Goal: Transaction & Acquisition: Purchase product/service

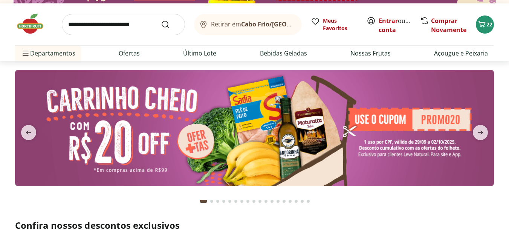
scroll to position [16, 0]
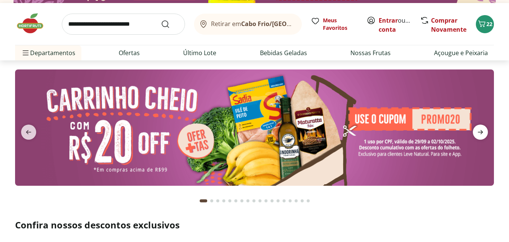
click at [478, 132] on icon "next" at bounding box center [480, 132] width 5 height 4
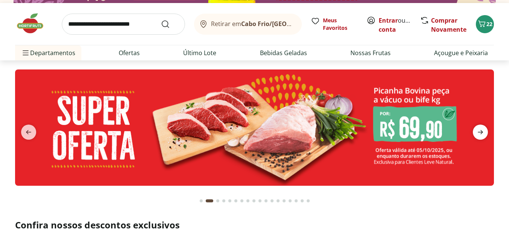
click at [478, 132] on icon "next" at bounding box center [480, 132] width 5 height 4
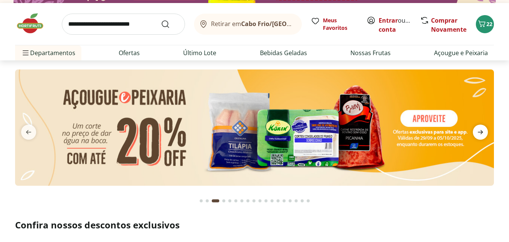
click at [478, 132] on icon "next" at bounding box center [480, 132] width 5 height 4
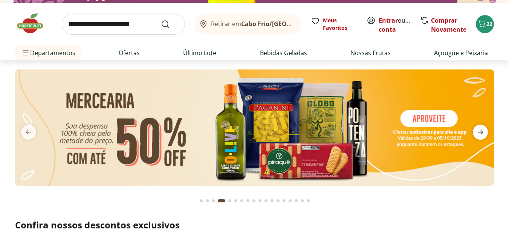
click at [478, 132] on icon "next" at bounding box center [480, 132] width 5 height 4
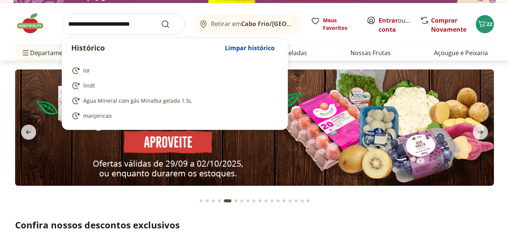
click at [143, 21] on input "search" at bounding box center [123, 24] width 123 height 21
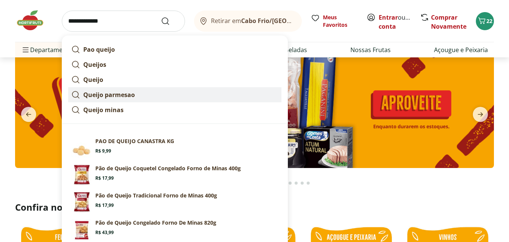
scroll to position [37, 0]
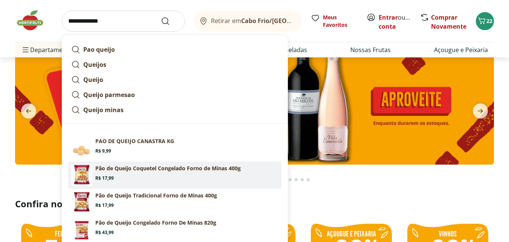
click at [145, 173] on section "Pão de Queijo Coquetel Congelado Forno de Minas 400g Price: R$ 17,99" at bounding box center [186, 172] width 183 height 17
type input "**********"
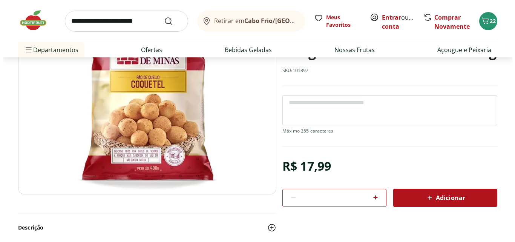
scroll to position [106, 0]
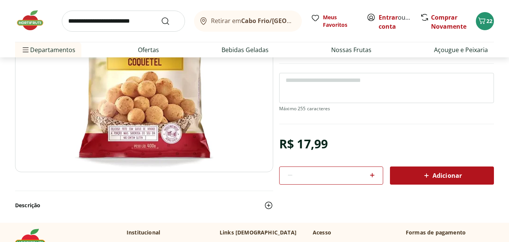
click at [440, 177] on span "Adicionar" at bounding box center [442, 175] width 40 height 9
click at [488, 18] on span "23" at bounding box center [490, 20] width 6 height 7
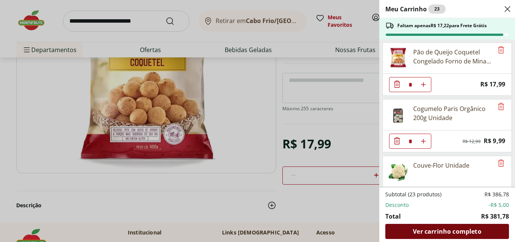
click at [447, 238] on div "Ver carrinho completo" at bounding box center [447, 231] width 124 height 15
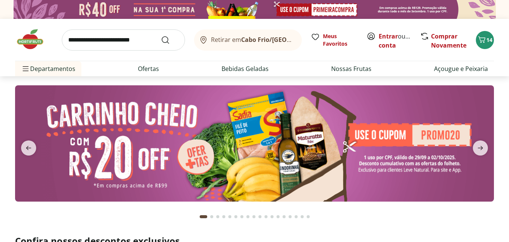
click at [93, 41] on input "search" at bounding box center [123, 39] width 123 height 21
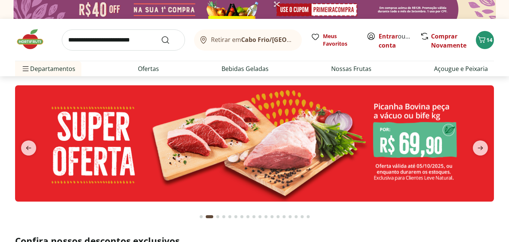
click at [501, 104] on section at bounding box center [254, 150] width 509 height 149
click at [149, 70] on link "Ofertas" at bounding box center [148, 68] width 21 height 9
select select "**********"
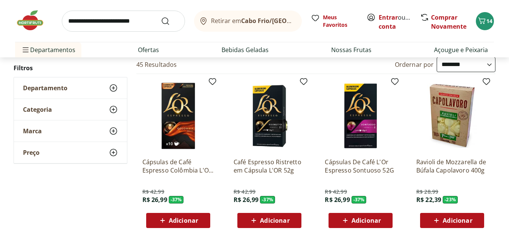
scroll to position [74, 0]
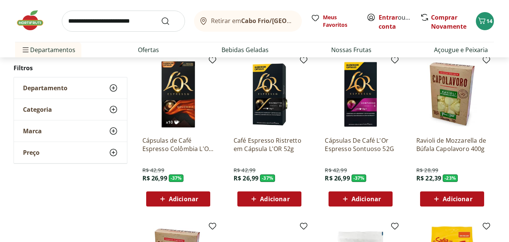
click at [272, 196] on span "Adicionar" at bounding box center [274, 199] width 29 height 6
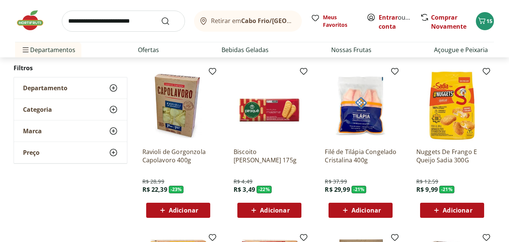
scroll to position [229, 0]
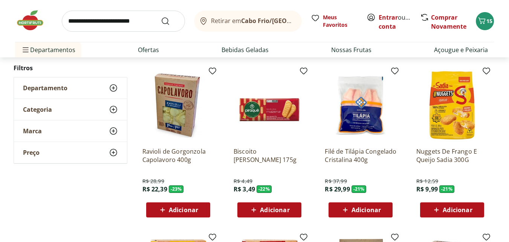
click at [189, 210] on span "Adicionar" at bounding box center [183, 210] width 29 height 6
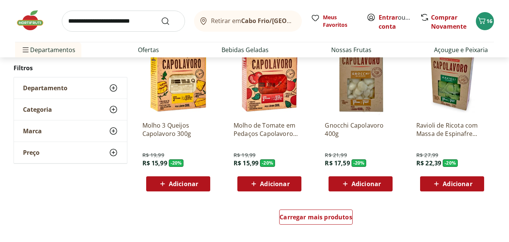
scroll to position [445, 0]
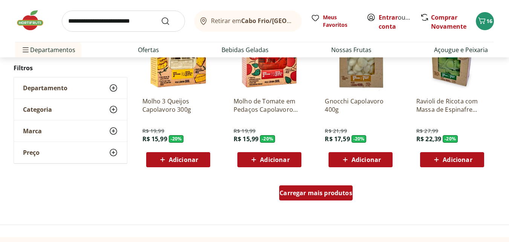
click at [302, 188] on div "Carregar mais produtos" at bounding box center [315, 192] width 73 height 15
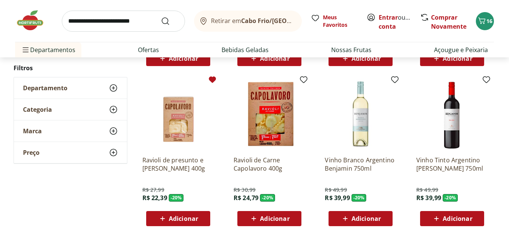
scroll to position [546, 0]
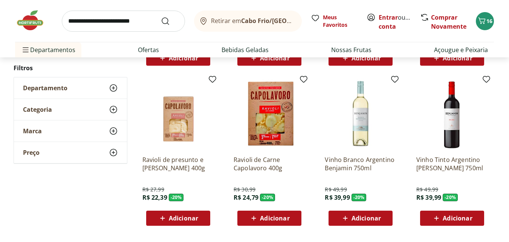
click at [186, 215] on span "Adicionar" at bounding box center [183, 218] width 29 height 6
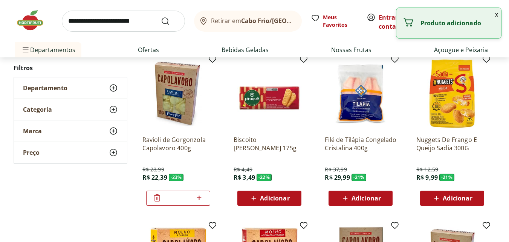
scroll to position [240, 0]
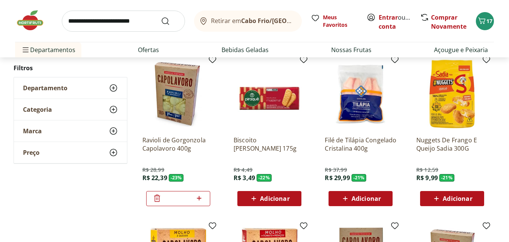
click at [156, 196] on icon at bounding box center [157, 197] width 9 height 9
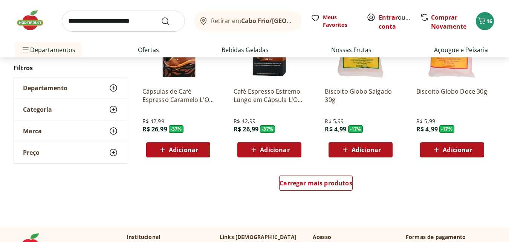
scroll to position [946, 0]
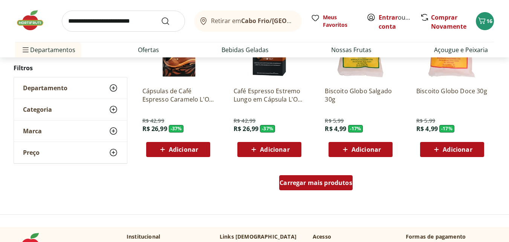
click at [299, 179] on span "Carregar mais produtos" at bounding box center [316, 182] width 73 height 6
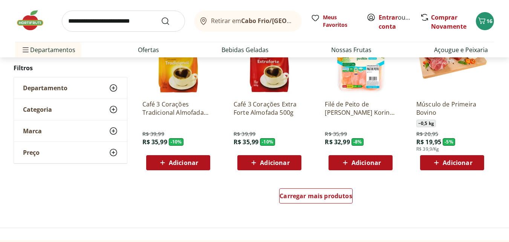
scroll to position [1425, 0]
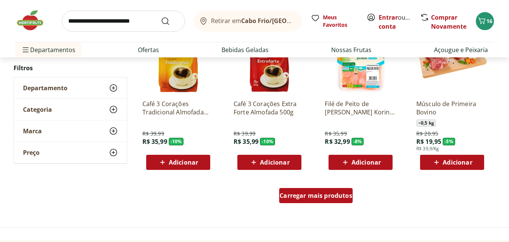
click at [297, 195] on span "Carregar mais produtos" at bounding box center [316, 195] width 73 height 6
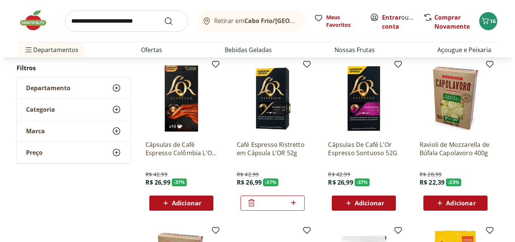
scroll to position [0, 0]
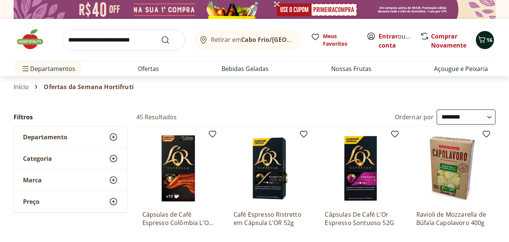
click at [481, 38] on icon "Carrinho" at bounding box center [482, 39] width 9 height 9
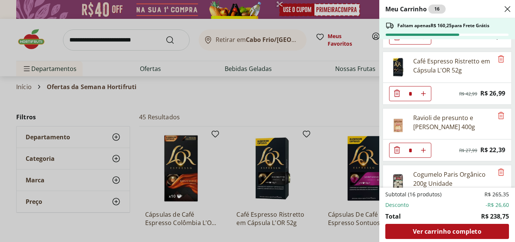
scroll to position [48, 0]
click at [400, 93] on icon "Diminuir Quantidade" at bounding box center [396, 92] width 9 height 9
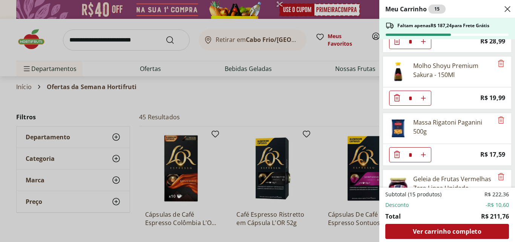
scroll to position [496, 0]
click at [396, 153] on icon "Diminuir Quantidade" at bounding box center [397, 153] width 6 height 7
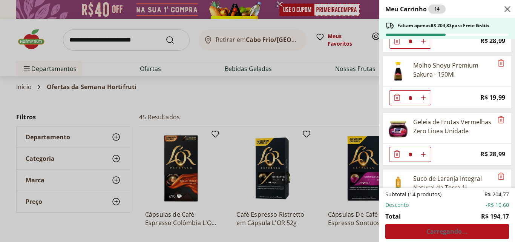
click at [397, 96] on icon "Diminuir Quantidade" at bounding box center [396, 97] width 9 height 9
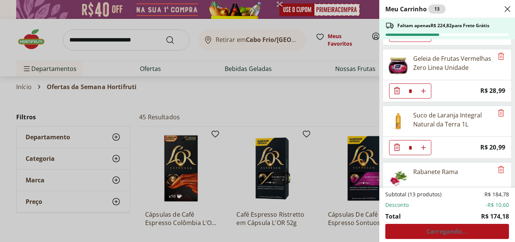
scroll to position [503, 0]
click at [395, 91] on icon "Diminuir Quantidade" at bounding box center [397, 89] width 6 height 7
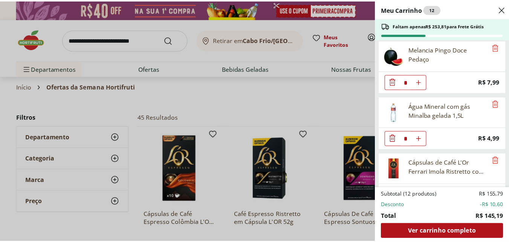
scroll to position [338, 0]
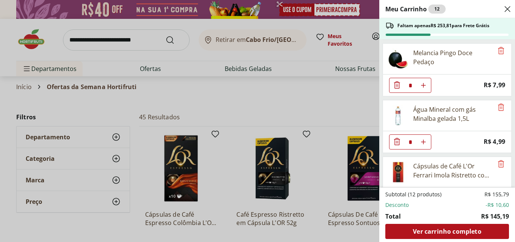
click at [131, 39] on div "Meu Carrinho 12 Faltam apenas R$ 253,81 para Frete Grátis Pão de Queijo Coquete…" at bounding box center [257, 121] width 515 height 242
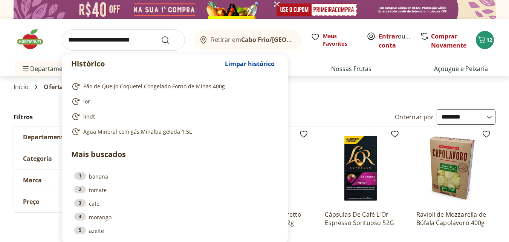
click at [131, 39] on input "search" at bounding box center [123, 39] width 123 height 21
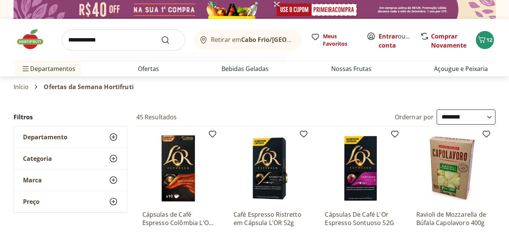
type input "**********"
click at [161, 35] on button "Submit Search" at bounding box center [170, 39] width 18 height 9
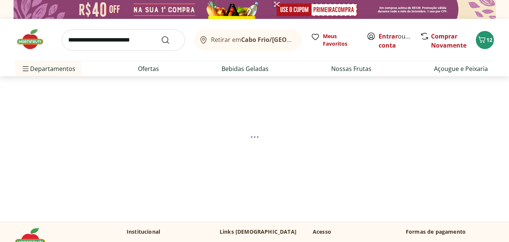
click at [304, 132] on section at bounding box center [255, 136] width 458 height 121
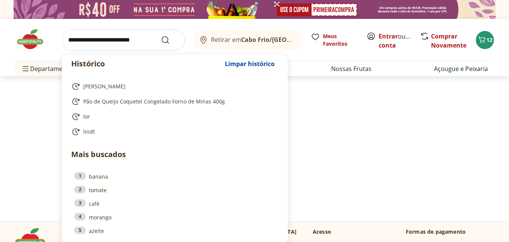
click at [107, 44] on input "search" at bounding box center [123, 39] width 123 height 21
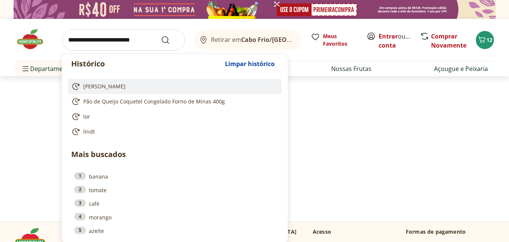
click at [106, 86] on span "[PERSON_NAME]" at bounding box center [104, 87] width 42 height 8
type input "**********"
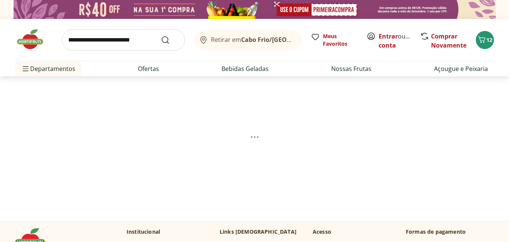
select select "**********"
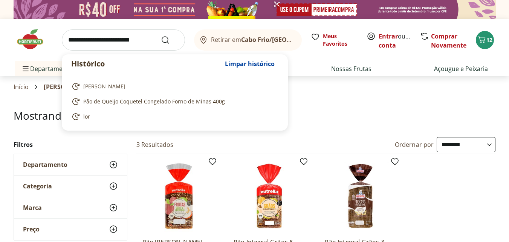
click at [107, 41] on input "search" at bounding box center [123, 39] width 123 height 21
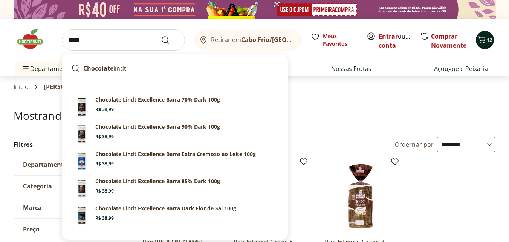
type input "*****"
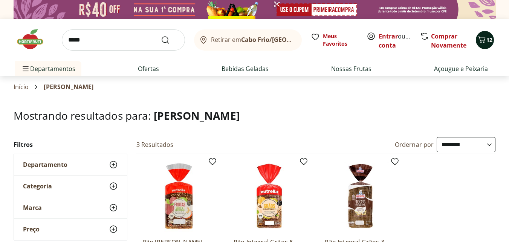
click at [483, 42] on icon "Carrinho" at bounding box center [482, 39] width 9 height 9
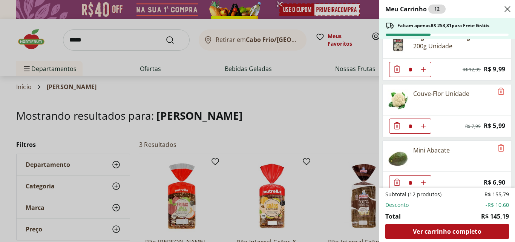
scroll to position [164, 0]
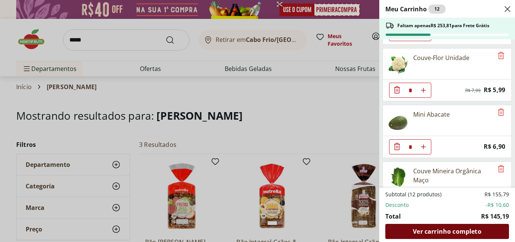
click at [449, 232] on span "Ver carrinho completo" at bounding box center [447, 231] width 68 height 6
